Goal: Book appointment/travel/reservation

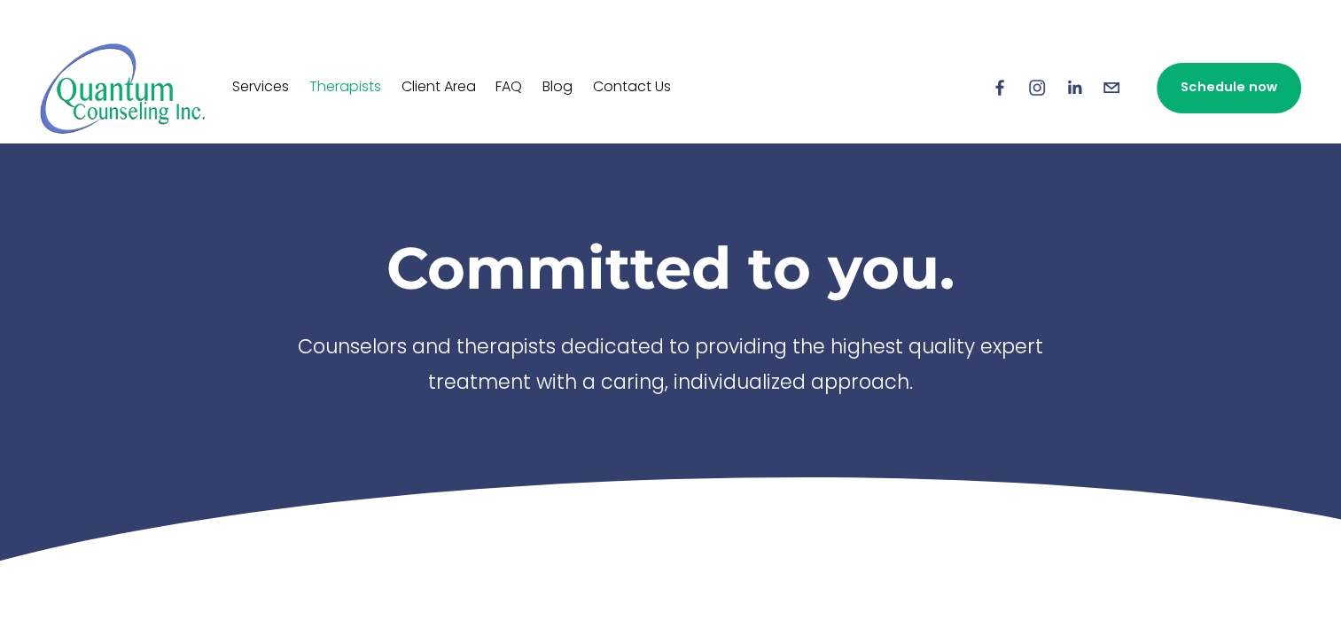
drag, startPoint x: 0, startPoint y: 0, endPoint x: 1244, endPoint y: 91, distance: 1247.3
click at [1244, 91] on link "Schedule now" at bounding box center [1228, 88] width 144 height 51
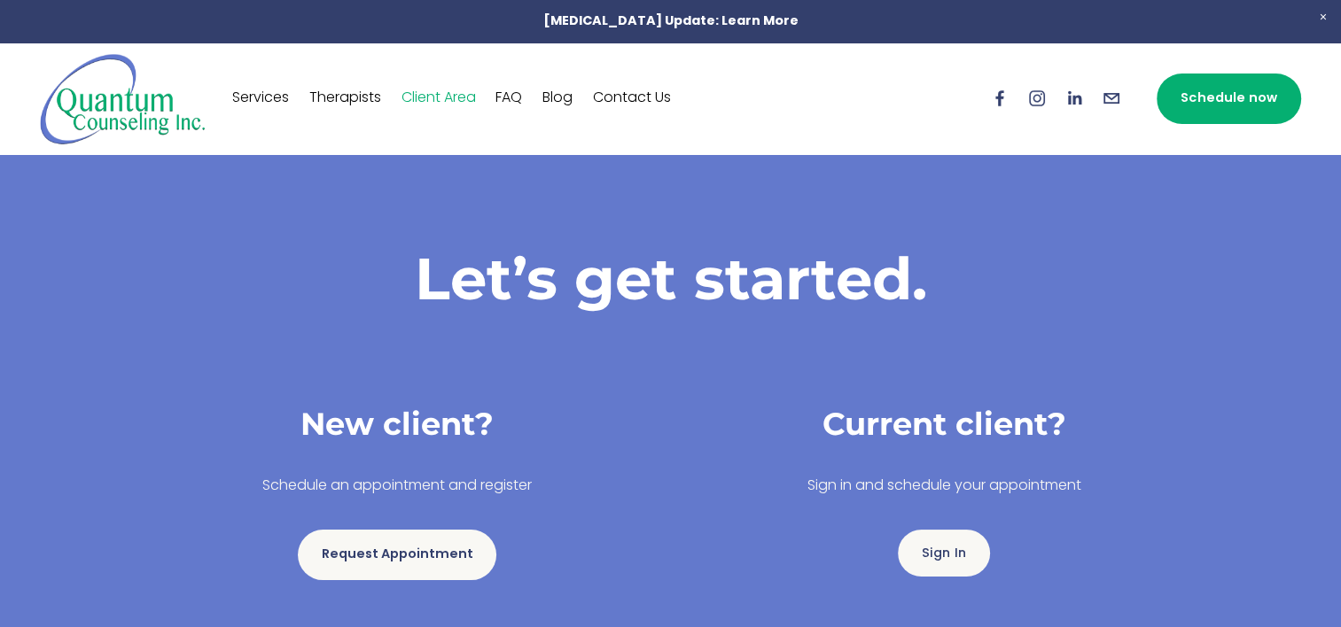
click at [397, 556] on link "Request Appointment" at bounding box center [397, 555] width 198 height 51
click at [948, 563] on link "Sign In" at bounding box center [944, 553] width 92 height 47
